Goal: Task Accomplishment & Management: Manage account settings

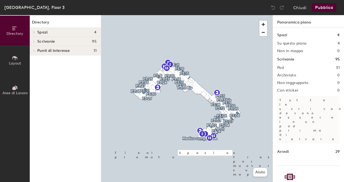
click at [16, 90] on icon at bounding box center [15, 88] width 6 height 6
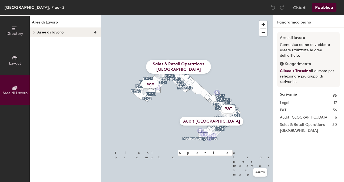
click at [207, 122] on div "Audit [GEOGRAPHIC_DATA]" at bounding box center [212, 121] width 64 height 9
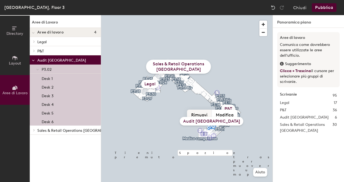
click at [202, 115] on button "Rimuovi" at bounding box center [199, 115] width 25 height 10
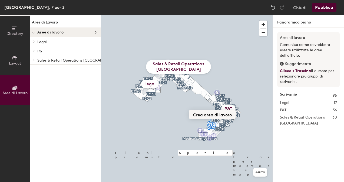
click at [203, 115] on button "Crea area di lavoro" at bounding box center [212, 115] width 47 height 10
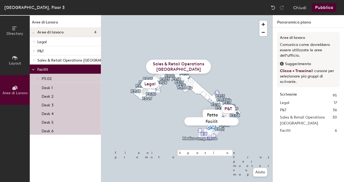
type input "Facility"
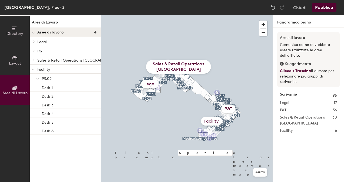
click at [327, 9] on button "Pubblica" at bounding box center [324, 7] width 25 height 9
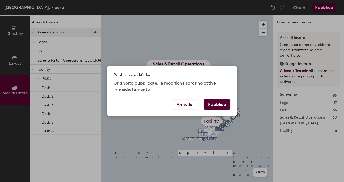
click at [218, 105] on button "Pubblica" at bounding box center [217, 104] width 27 height 10
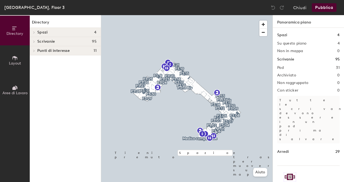
click at [25, 8] on div "Roma, Floor 3" at bounding box center [34, 7] width 60 height 7
click at [17, 91] on span "Aree di Lavoro" at bounding box center [14, 93] width 25 height 5
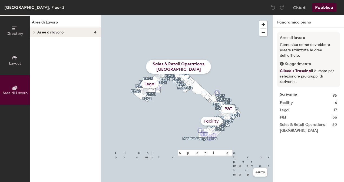
click at [213, 121] on div "Facility" at bounding box center [211, 121] width 21 height 9
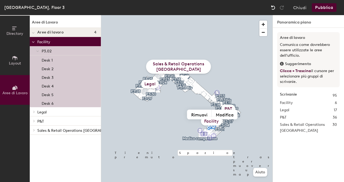
click at [274, 9] on img at bounding box center [272, 7] width 5 height 5
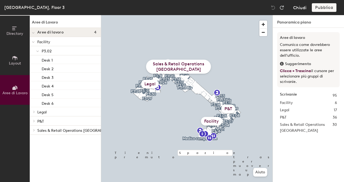
click at [303, 8] on button "Chiudi" at bounding box center [299, 7] width 13 height 9
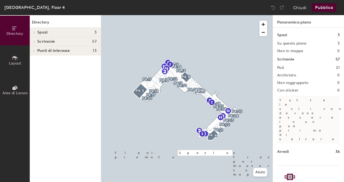
click at [8, 91] on span "Aree di Lavoro" at bounding box center [14, 93] width 25 height 5
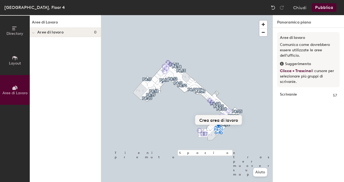
click at [220, 120] on button "Crea area di lavoro" at bounding box center [218, 120] width 47 height 10
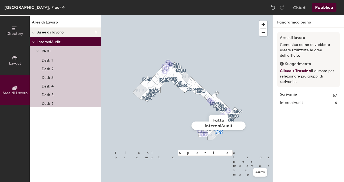
type input "Internal Audit"
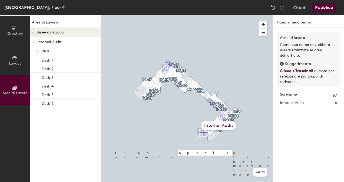
click at [324, 6] on button "Pubblica" at bounding box center [324, 7] width 25 height 9
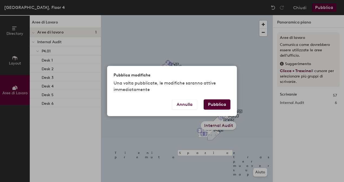
click at [214, 105] on button "Pubblica" at bounding box center [217, 104] width 27 height 10
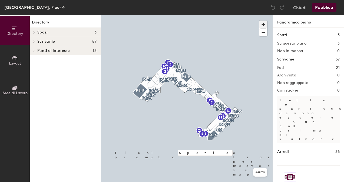
click at [264, 25] on span "button" at bounding box center [263, 25] width 8 height 8
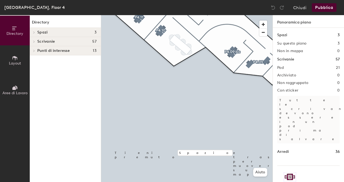
click at [33, 40] on span at bounding box center [33, 41] width 5 height 3
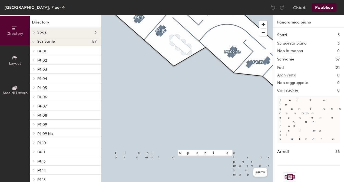
click at [35, 123] on icon at bounding box center [34, 124] width 2 height 3
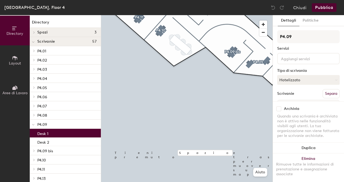
click at [45, 135] on p "Desk 1" at bounding box center [42, 133] width 11 height 6
click at [35, 150] on span at bounding box center [33, 150] width 5 height 3
click at [46, 158] on p "Desk 1" at bounding box center [42, 160] width 11 height 6
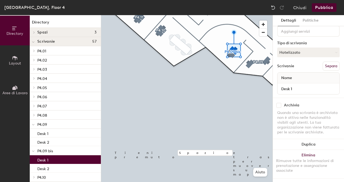
scroll to position [29, 0]
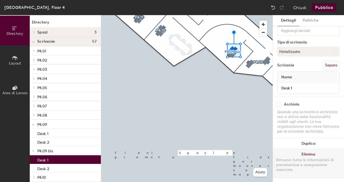
click at [307, 155] on button "Elimina Rimuove tutte le informazioni di prenotazione e assegnazione associate" at bounding box center [308, 163] width 71 height 29
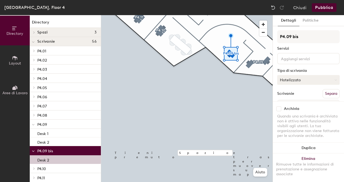
click at [311, 79] on button "Hotelizzato" at bounding box center [308, 80] width 62 height 10
click at [325, 7] on button "Pubblica" at bounding box center [324, 7] width 25 height 9
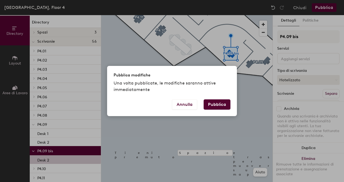
click at [216, 104] on button "Pubblica" at bounding box center [217, 104] width 27 height 10
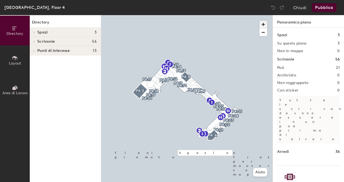
click at [264, 22] on span "button" at bounding box center [263, 25] width 8 height 8
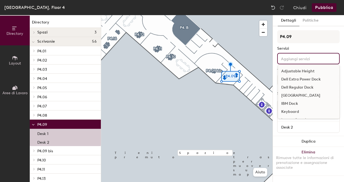
click at [287, 57] on input at bounding box center [304, 58] width 49 height 6
click at [304, 47] on div "Servizi" at bounding box center [308, 48] width 62 height 4
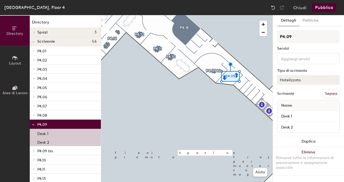
click at [301, 79] on button "Hotelizzato" at bounding box center [308, 80] width 62 height 10
click at [295, 96] on div "Assegnato" at bounding box center [304, 97] width 54 height 8
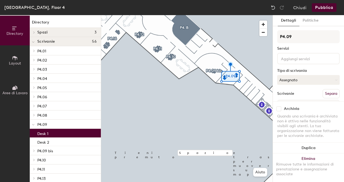
click at [44, 132] on p "Desk 1" at bounding box center [42, 133] width 11 height 6
click at [59, 141] on div "Desk 2" at bounding box center [65, 142] width 71 height 9
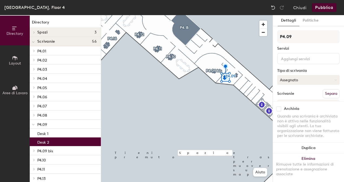
click at [290, 79] on button "Assegnato" at bounding box center [308, 80] width 62 height 10
click at [291, 95] on div "Assegnato" at bounding box center [304, 97] width 54 height 8
click at [302, 5] on button "Chiudi" at bounding box center [299, 7] width 13 height 9
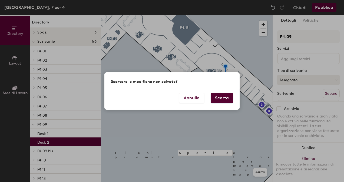
click at [223, 97] on button "Scarta" at bounding box center [222, 98] width 22 height 10
